Goal: Check status: Check status

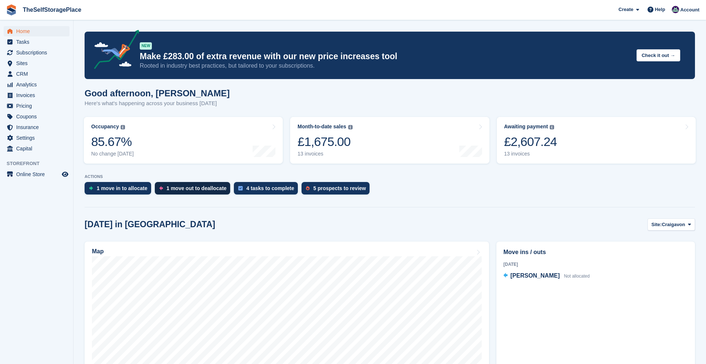
click at [219, 188] on div "1 move out to deallocate" at bounding box center [197, 188] width 60 height 6
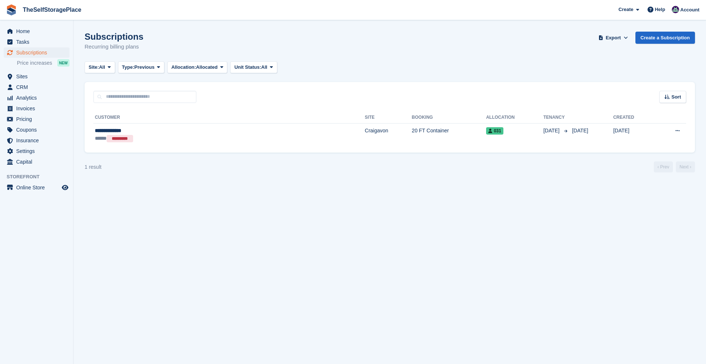
click at [35, 51] on span "Subscriptions" at bounding box center [38, 52] width 44 height 10
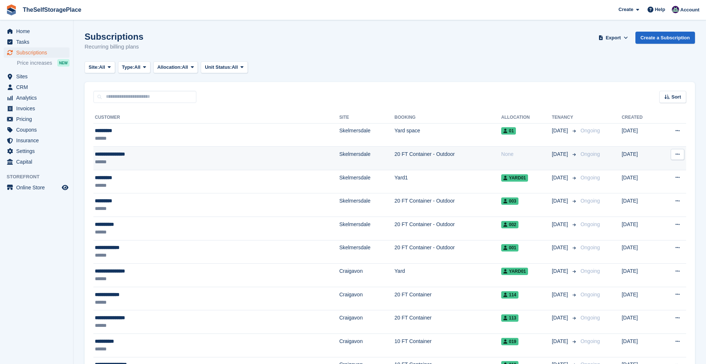
click at [135, 153] on div "**********" at bounding box center [164, 154] width 138 height 8
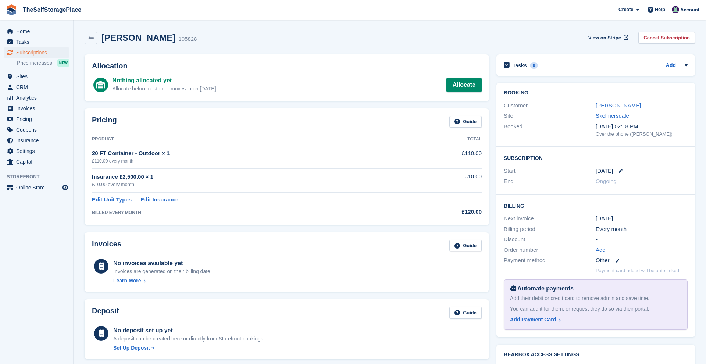
click at [504, 32] on div "[PERSON_NAME] 105828 View on Stripe Cancel Subscription" at bounding box center [390, 38] width 610 height 13
